Goal: Transaction & Acquisition: Purchase product/service

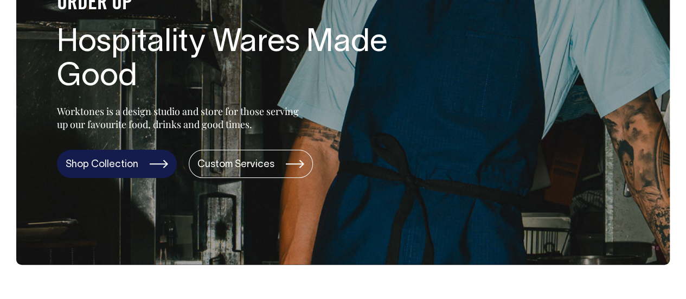
scroll to position [163, 0]
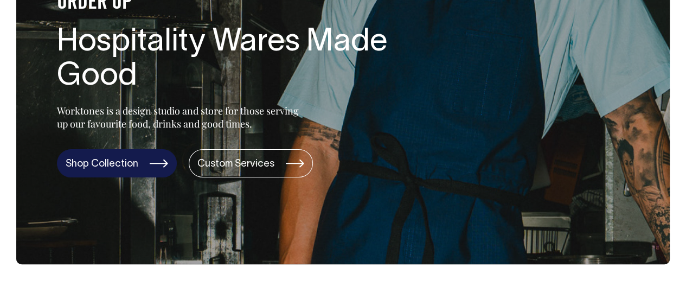
click at [128, 163] on link "Shop Collection" at bounding box center [117, 163] width 120 height 28
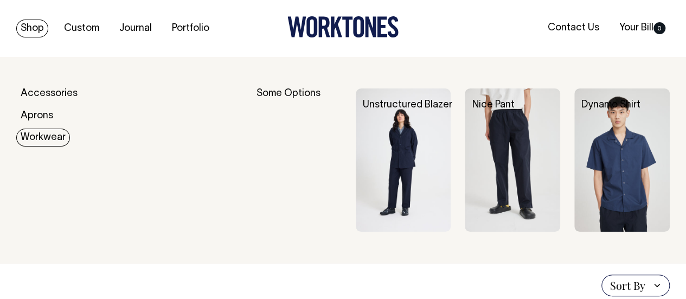
click at [50, 138] on link "Workwear" at bounding box center [43, 137] width 54 height 18
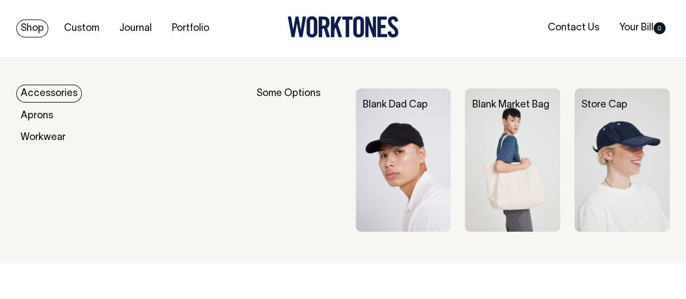
click at [33, 31] on link "Shop" at bounding box center [32, 29] width 32 height 18
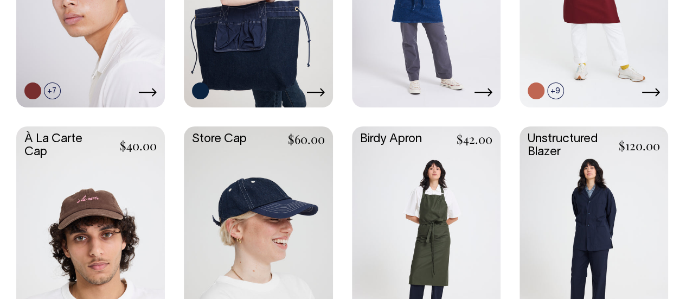
scroll to position [434, 0]
click at [551, 140] on link at bounding box center [593, 236] width 149 height 221
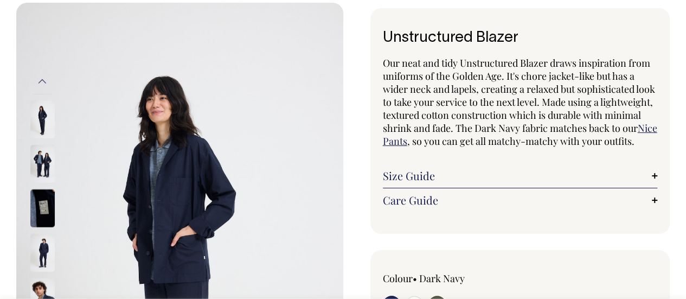
scroll to position [54, 0]
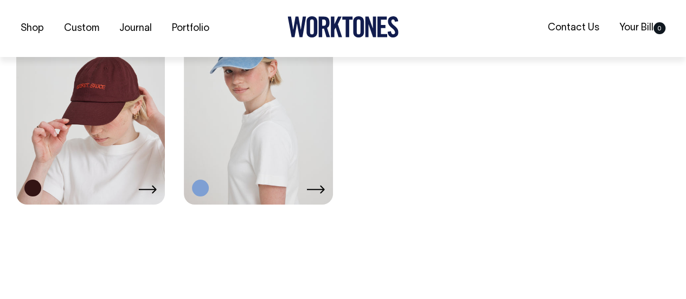
scroll to position [1789, 0]
